Goal: Find specific page/section: Find specific page/section

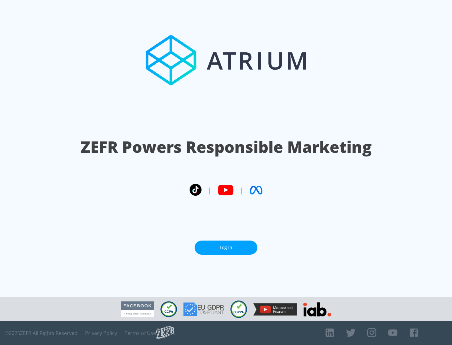
click at [226, 248] on link "Log In" at bounding box center [226, 248] width 63 height 14
